Goal: Navigation & Orientation: Find specific page/section

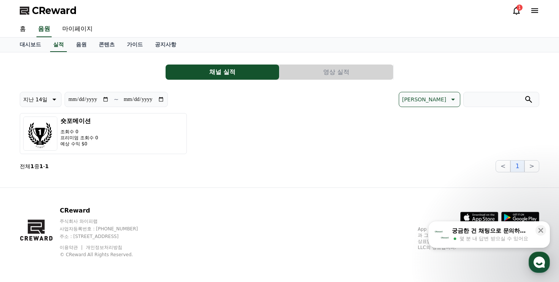
click at [520, 11] on icon at bounding box center [516, 10] width 9 height 9
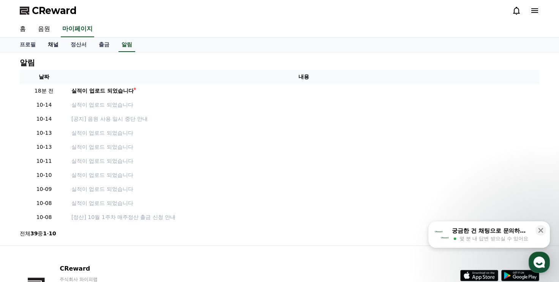
click at [51, 41] on link "채널" at bounding box center [53, 45] width 23 height 14
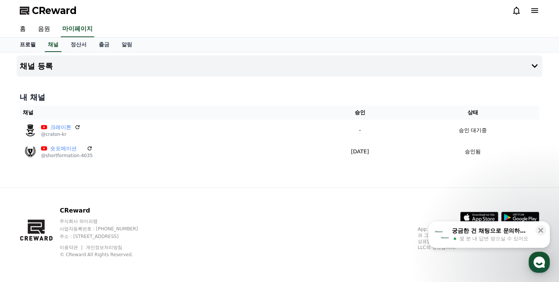
click at [24, 47] on link "프로필" at bounding box center [28, 45] width 28 height 14
select select "**********"
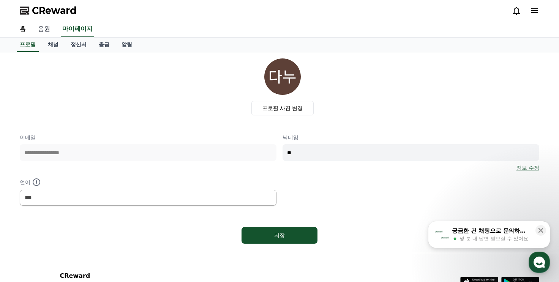
click at [49, 30] on link "음원" at bounding box center [44, 29] width 24 height 16
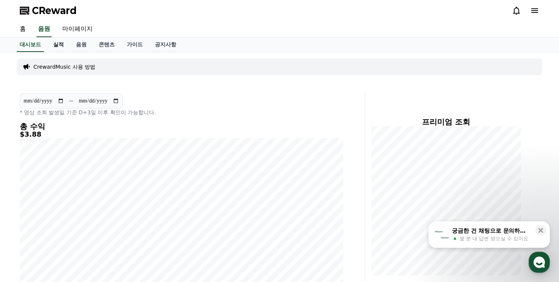
click at [54, 44] on link "실적" at bounding box center [58, 45] width 23 height 14
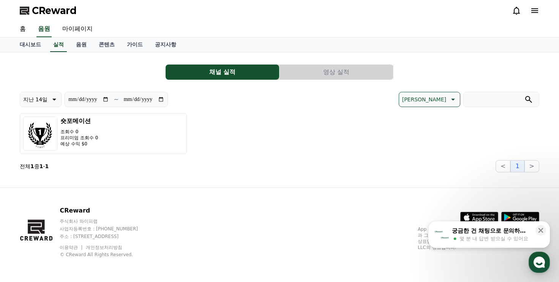
click at [316, 70] on button "영상 실적" at bounding box center [337, 72] width 114 height 15
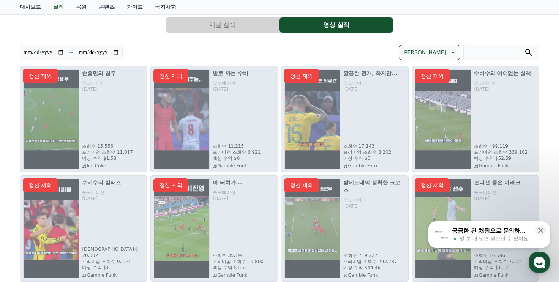
scroll to position [76, 0]
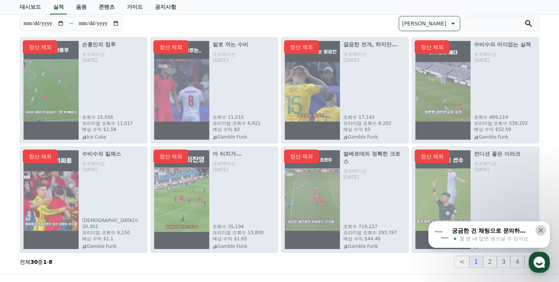
click at [541, 231] on icon at bounding box center [541, 230] width 5 height 5
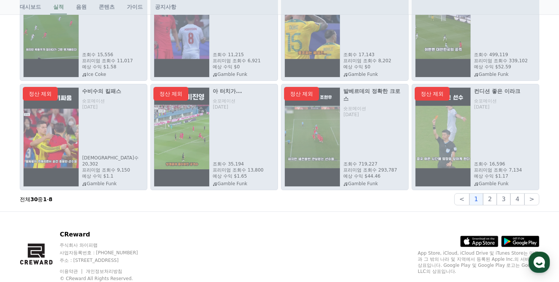
scroll to position [0, 0]
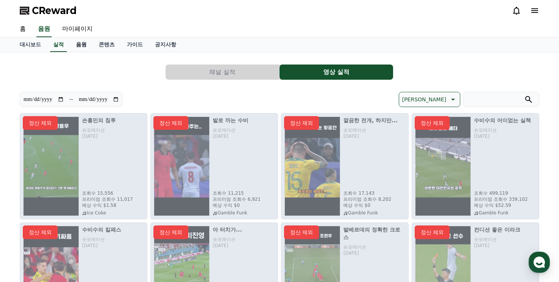
click at [79, 48] on link "음원" at bounding box center [81, 45] width 23 height 14
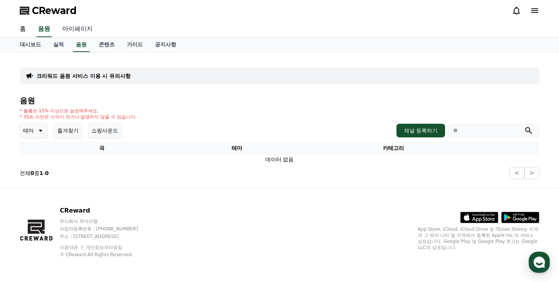
click at [79, 29] on link "마이페이지" at bounding box center [77, 29] width 43 height 16
select select "**********"
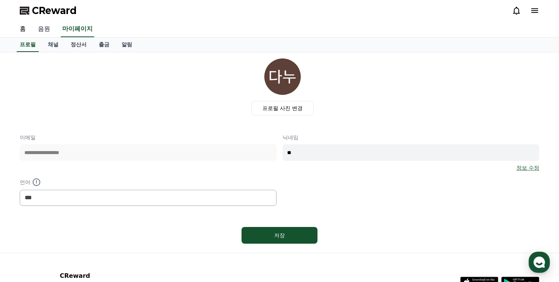
click at [49, 28] on link "음원" at bounding box center [44, 29] width 24 height 16
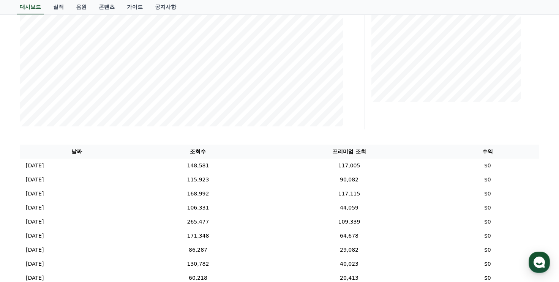
scroll to position [174, 0]
